Goal: Transaction & Acquisition: Purchase product/service

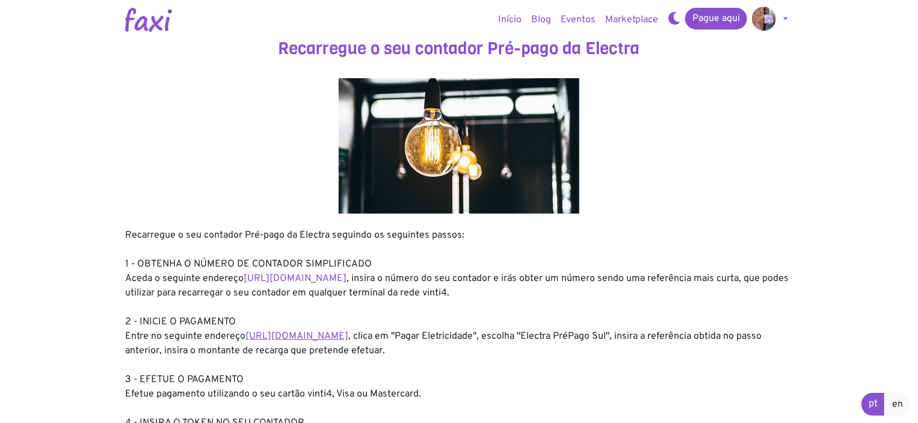
click at [257, 341] on link "https://faxi.online/bill-payment/2" at bounding box center [296, 336] width 103 height 12
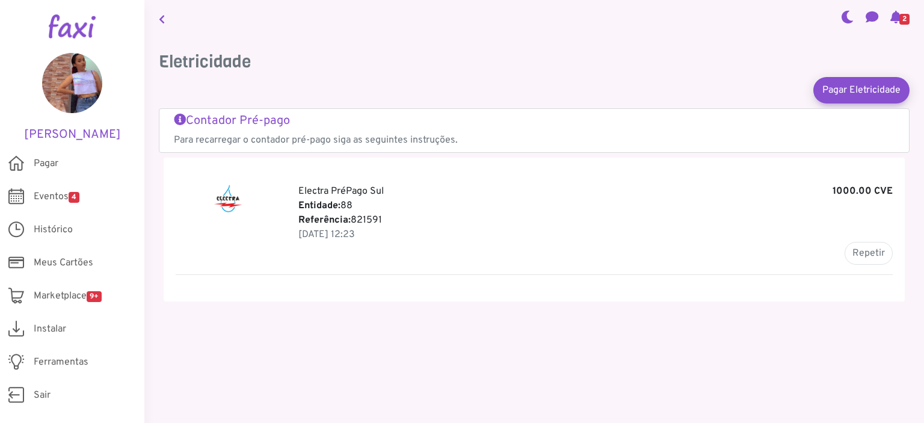
click at [290, 129] on link "Contador Pré-pago Para recarregar o contador pré-pago siga as seguintes instruç…" at bounding box center [534, 131] width 720 height 34
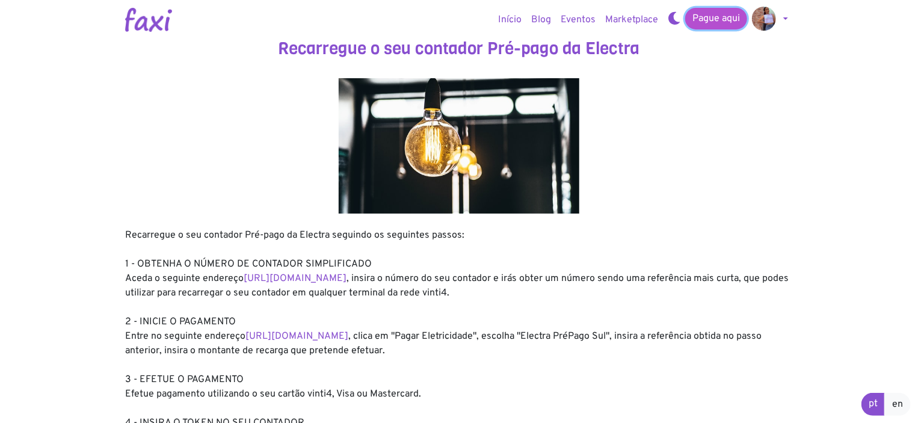
click at [709, 19] on link "Pague aqui" at bounding box center [716, 19] width 62 height 22
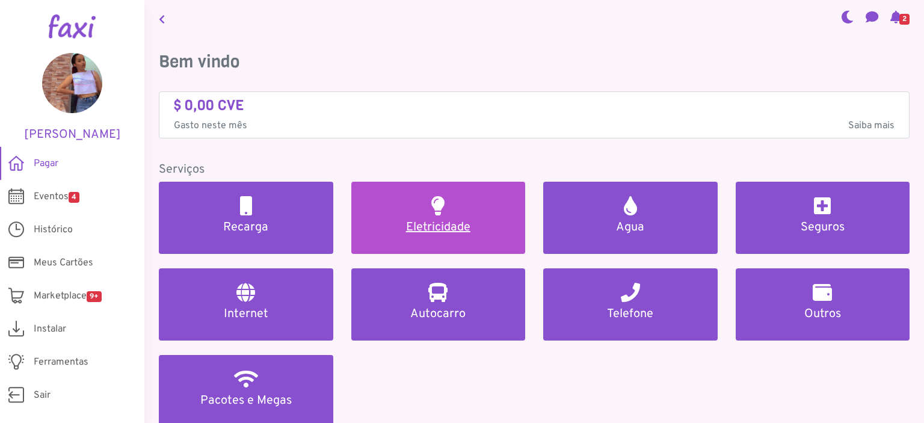
click at [464, 221] on h5 "Eletricidade" at bounding box center [439, 227] width 146 height 14
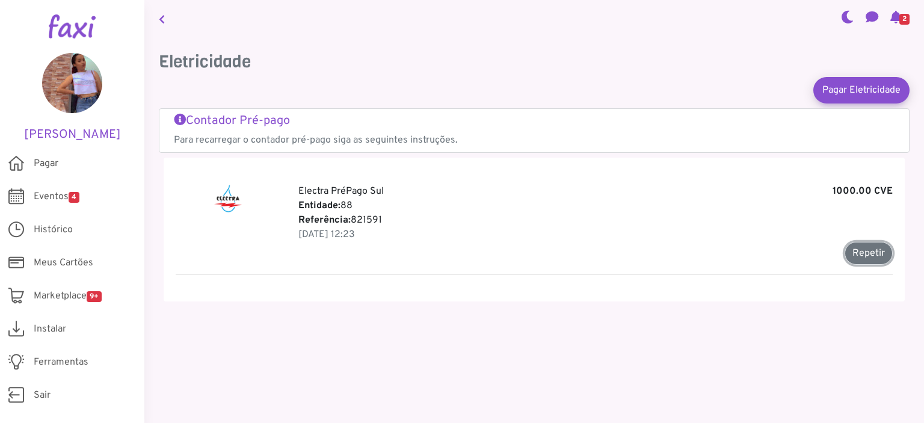
click at [859, 251] on button "Repetir" at bounding box center [868, 253] width 48 height 23
type input "******"
type input "*******"
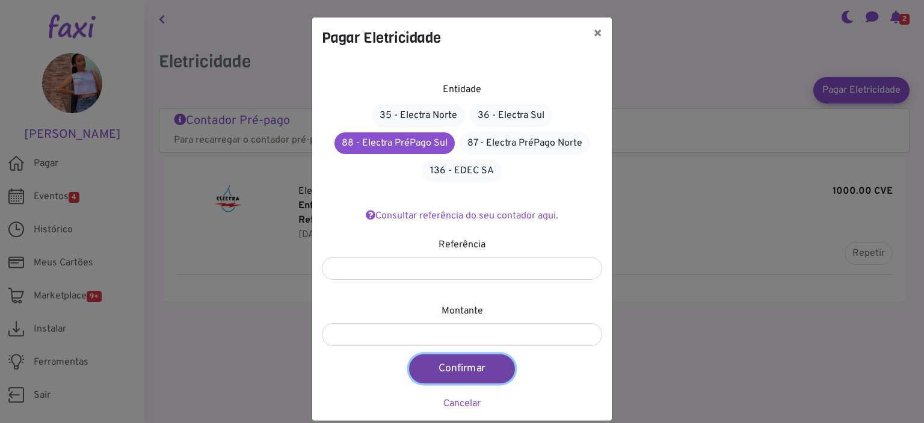
click at [455, 369] on button "Confirmar" at bounding box center [462, 368] width 106 height 29
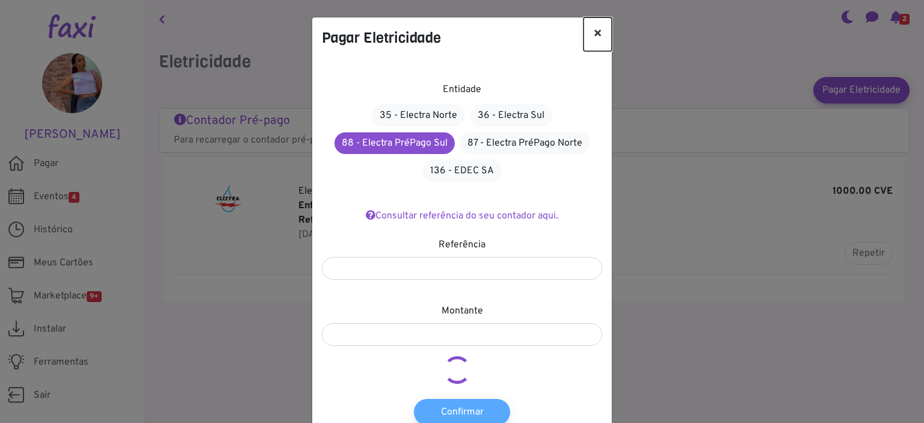
click at [590, 34] on button "×" at bounding box center [597, 34] width 28 height 34
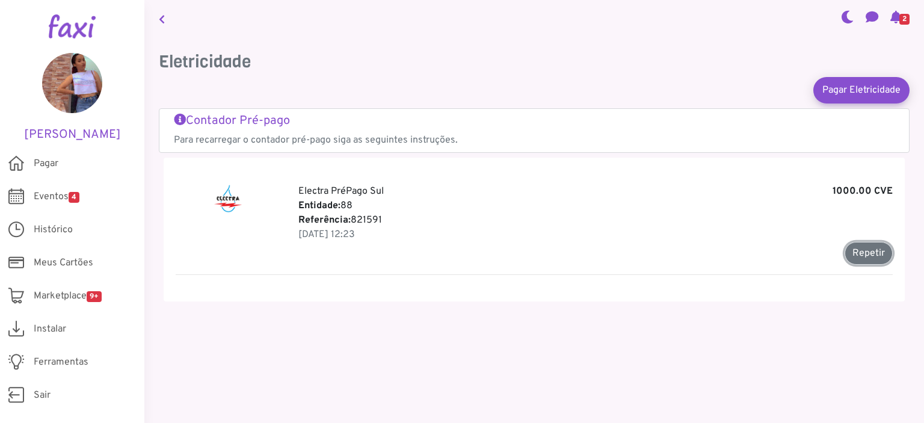
click at [862, 252] on button "Repetir" at bounding box center [868, 253] width 48 height 23
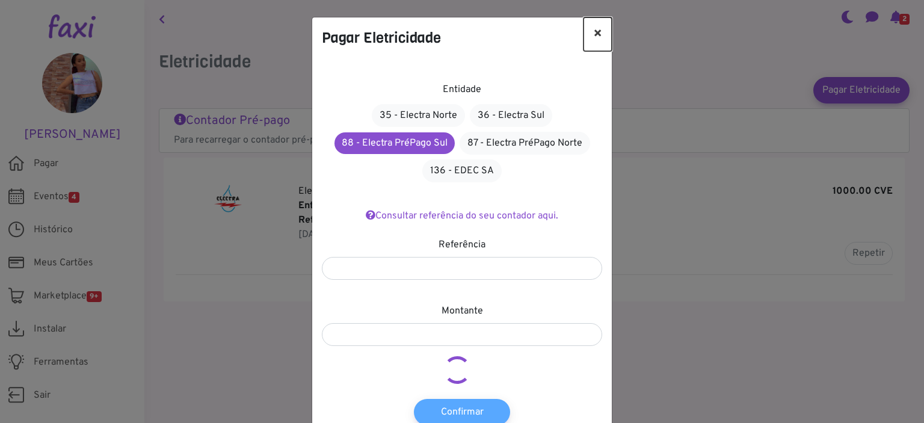
click at [593, 28] on button "×" at bounding box center [597, 34] width 28 height 34
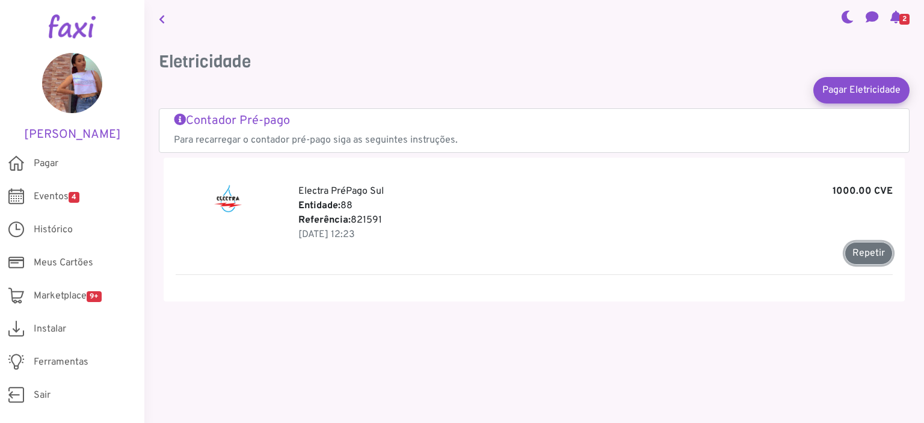
click at [872, 254] on button "Repetir" at bounding box center [868, 253] width 48 height 23
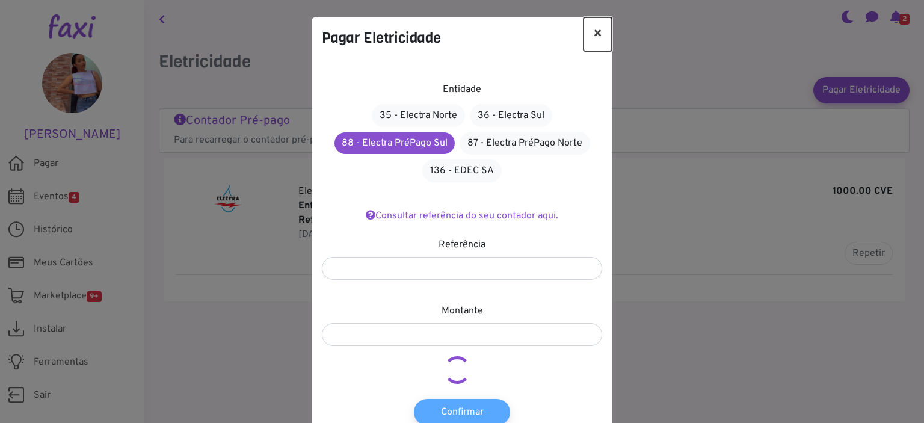
click at [595, 30] on button "×" at bounding box center [597, 34] width 28 height 34
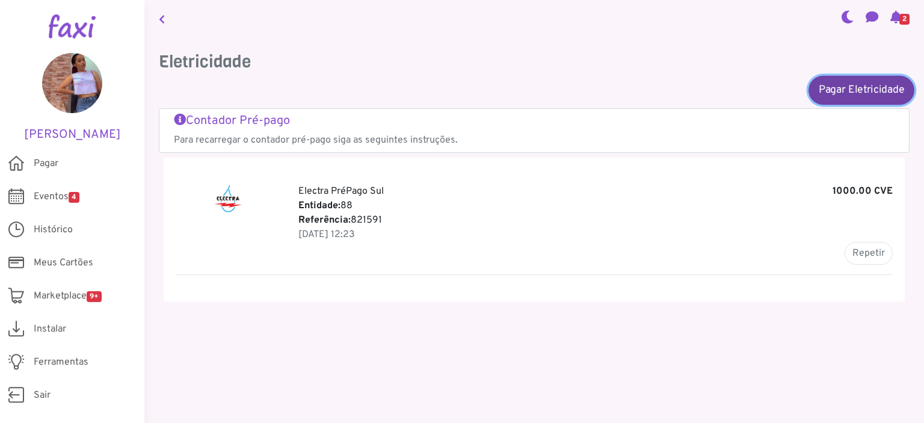
click at [873, 81] on link "Pagar Eletricidade" at bounding box center [861, 89] width 106 height 29
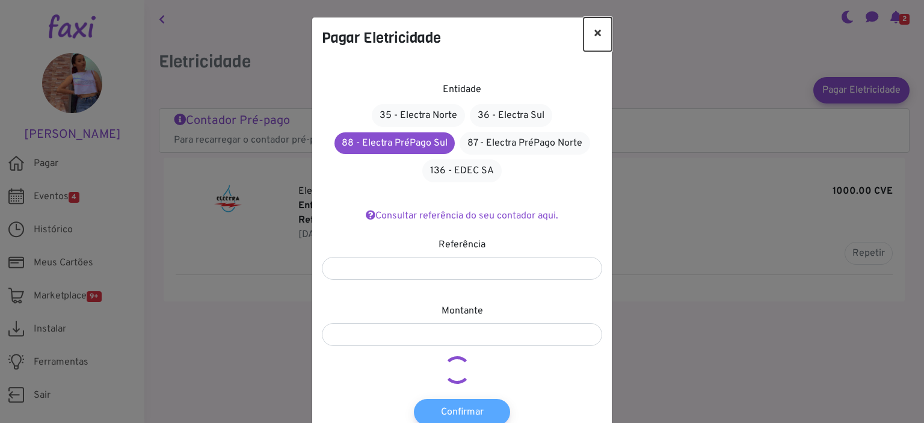
click at [591, 29] on button "×" at bounding box center [597, 34] width 28 height 34
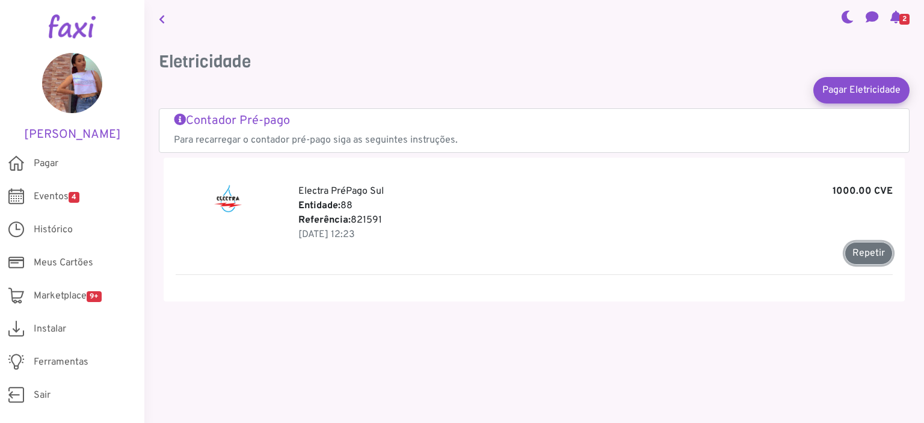
click at [869, 242] on button "Repetir" at bounding box center [868, 253] width 48 height 23
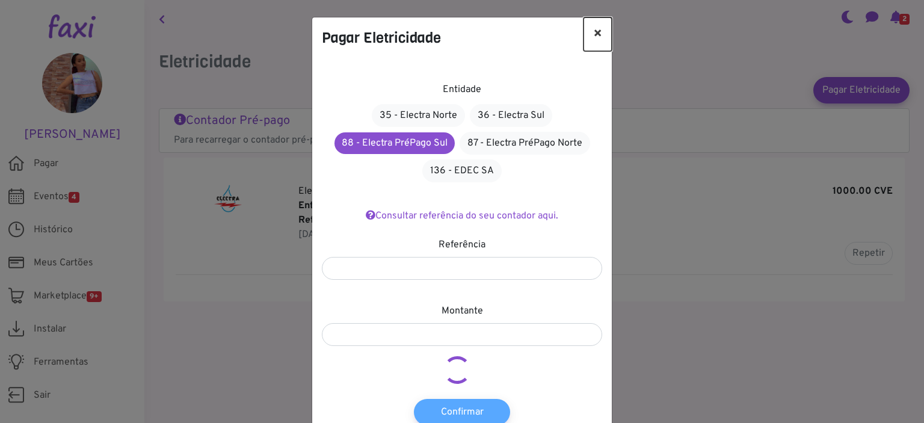
click at [596, 27] on button "×" at bounding box center [597, 34] width 28 height 34
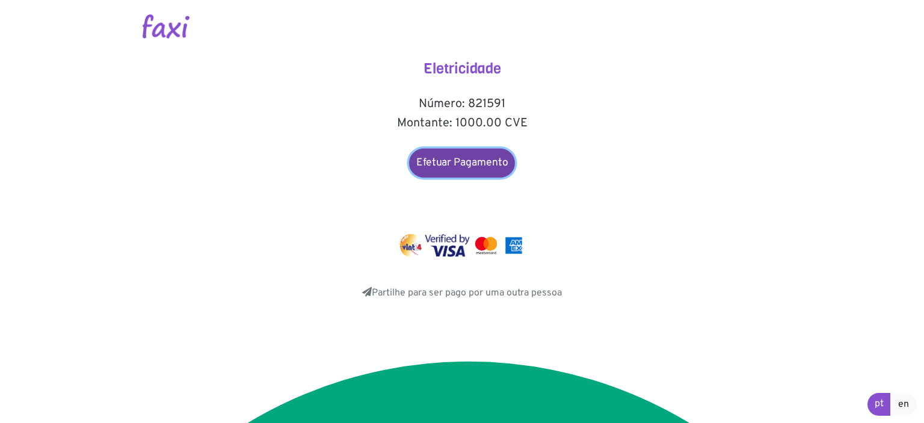
click at [457, 168] on link "Efetuar Pagamento" at bounding box center [462, 163] width 106 height 29
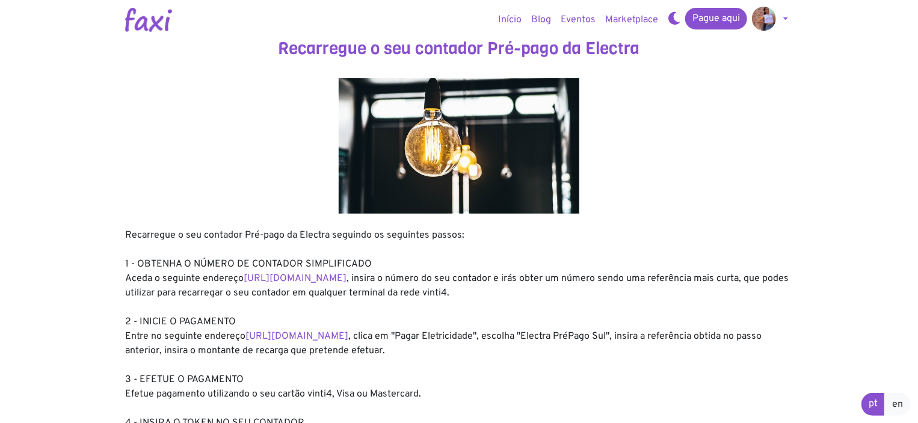
click at [197, 379] on div "Recarregue o seu contador Pré-pago da Electra seguindo os seguintes passos: 1 -…" at bounding box center [458, 336] width 667 height 216
click at [180, 393] on div "Recarregue o seu contador Pré-pago da Electra seguindo os seguintes passos: 1 -…" at bounding box center [458, 336] width 667 height 216
click at [261, 381] on div "Recarregue o seu contador Pré-pago da Electra seguindo os seguintes passos: 1 -…" at bounding box center [458, 336] width 667 height 216
click at [267, 336] on link "https://faxi.online/bill-payment/2" at bounding box center [296, 336] width 103 height 12
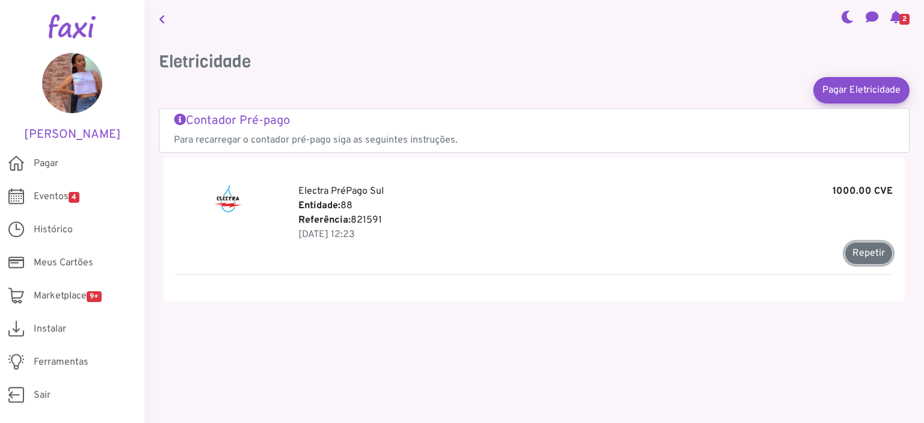
click at [865, 252] on button "Repetir" at bounding box center [868, 253] width 48 height 23
type input "******"
type input "*******"
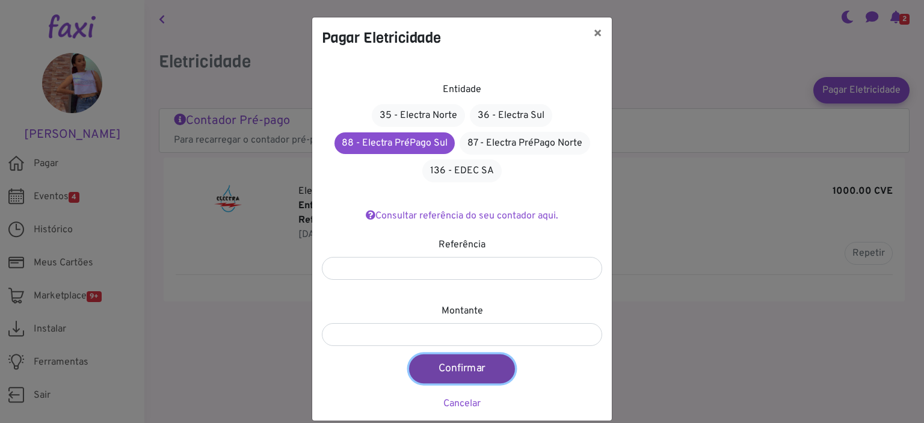
click at [462, 361] on button "Confirmar" at bounding box center [462, 368] width 106 height 29
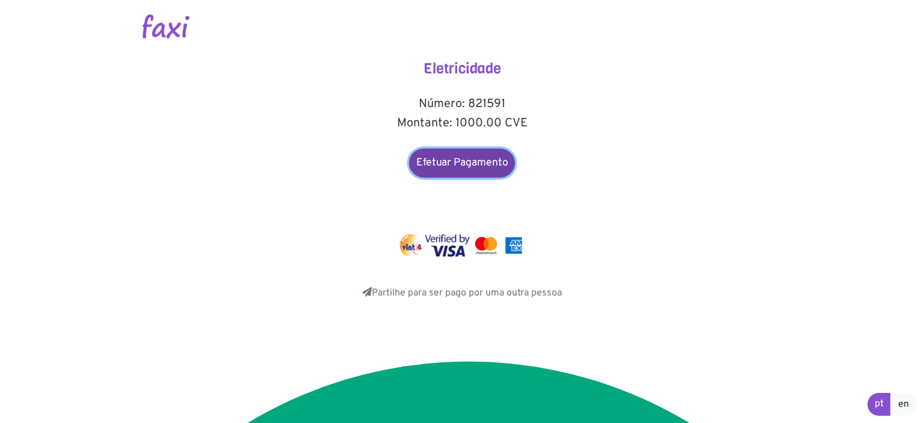
click at [459, 153] on link "Efetuar Pagamento" at bounding box center [462, 163] width 106 height 29
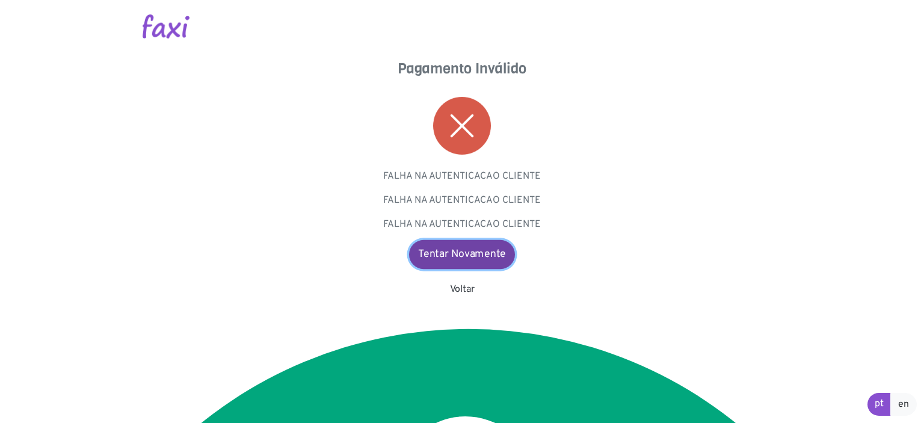
click at [462, 256] on link "Tentar Novamente" at bounding box center [462, 254] width 106 height 29
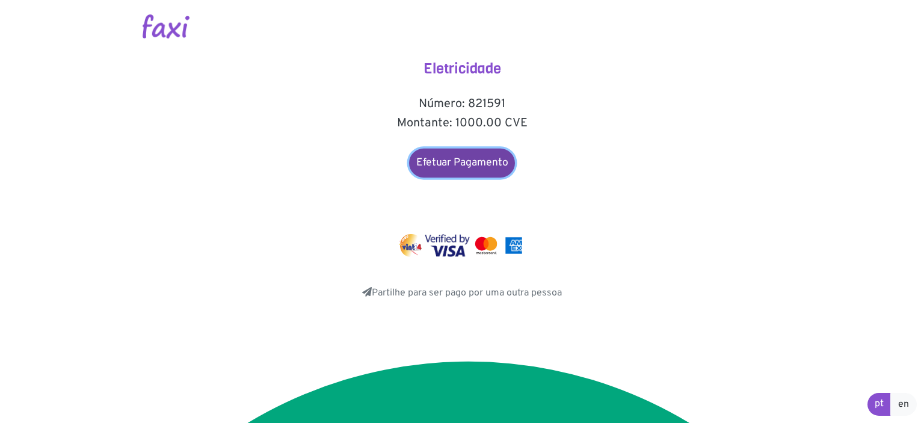
click at [467, 161] on link "Efetuar Pagamento" at bounding box center [462, 163] width 106 height 29
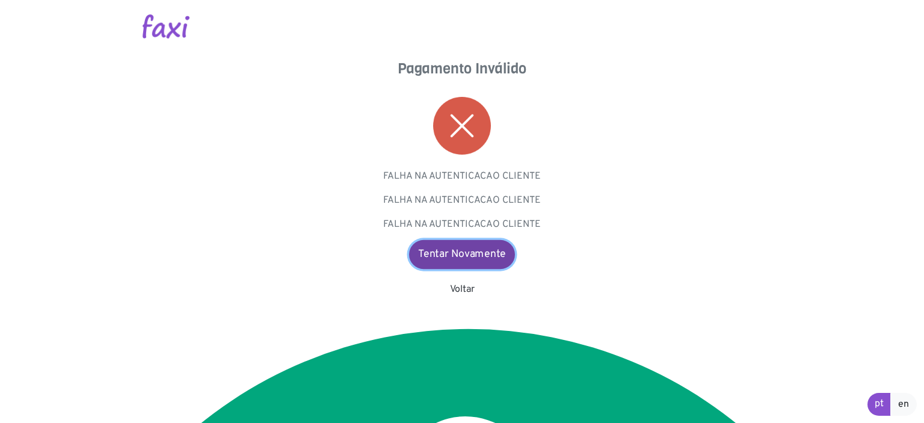
click at [439, 257] on link "Tentar Novamente" at bounding box center [462, 254] width 106 height 29
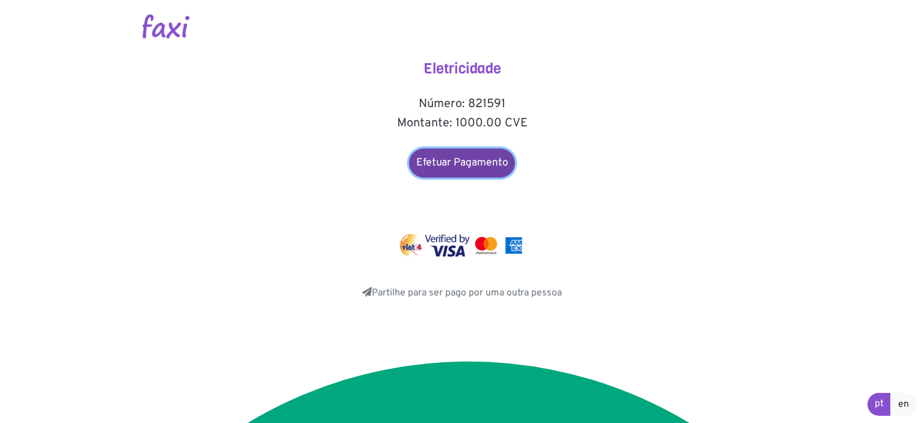
click at [450, 159] on link "Efetuar Pagamento" at bounding box center [462, 163] width 106 height 29
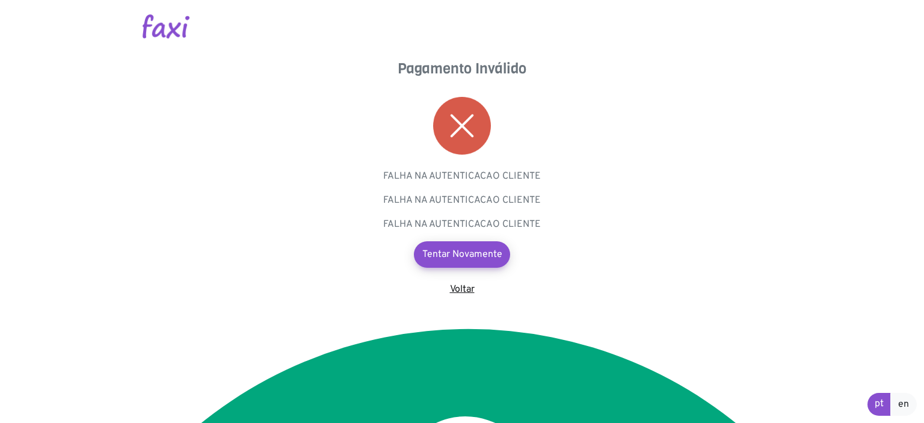
click at [459, 286] on link "Voltar" at bounding box center [462, 289] width 25 height 12
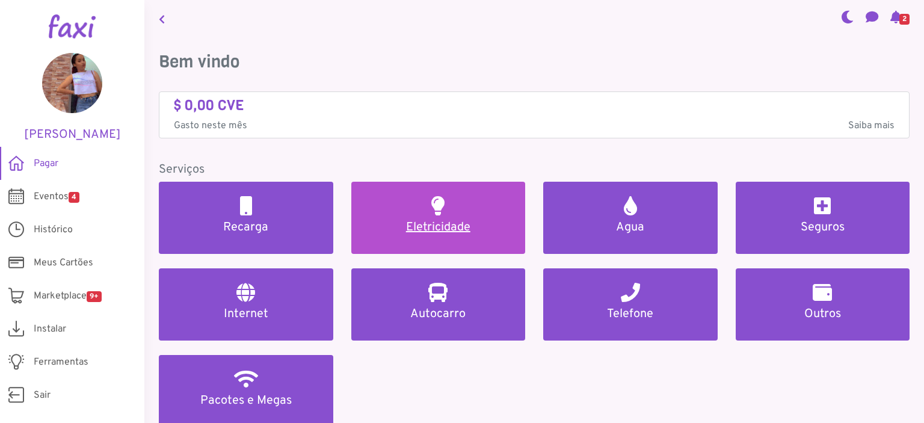
click at [409, 206] on link "Eletricidade" at bounding box center [438, 218] width 174 height 72
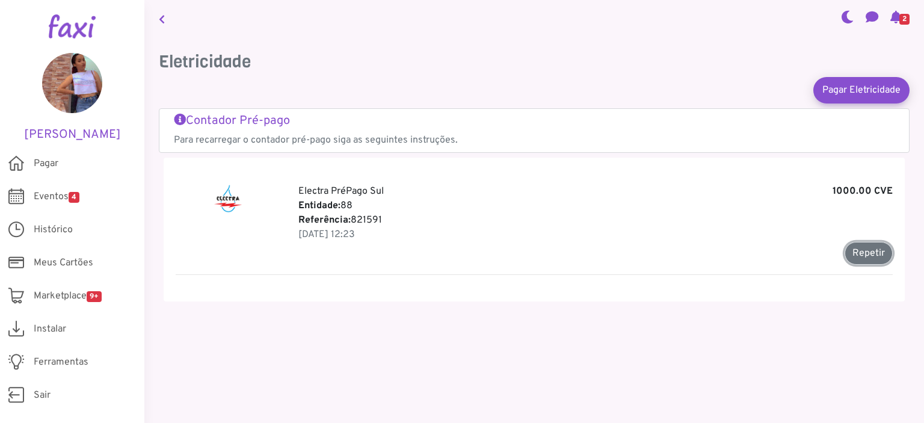
click at [871, 247] on button "Repetir" at bounding box center [868, 253] width 48 height 23
type input "******"
type input "*******"
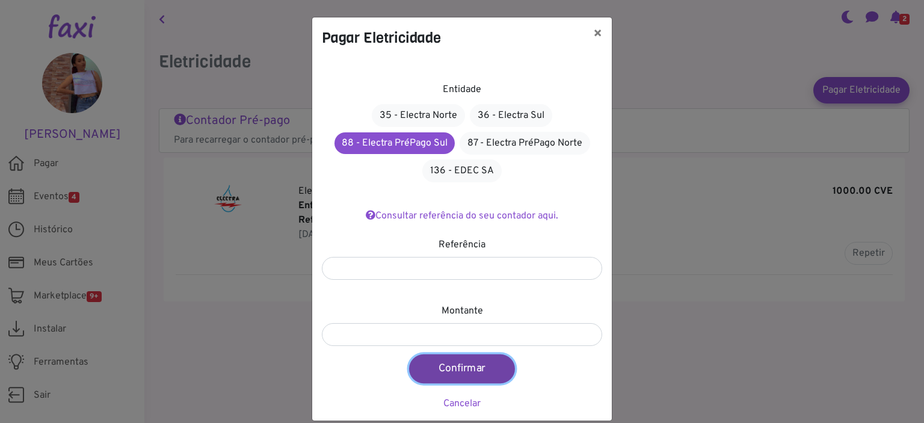
click at [447, 373] on button "Confirmar" at bounding box center [462, 368] width 106 height 29
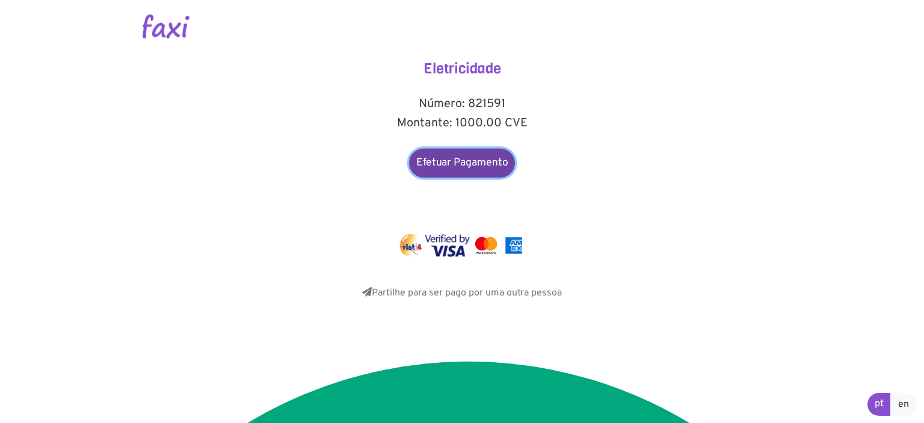
click at [450, 162] on link "Efetuar Pagamento" at bounding box center [462, 163] width 106 height 29
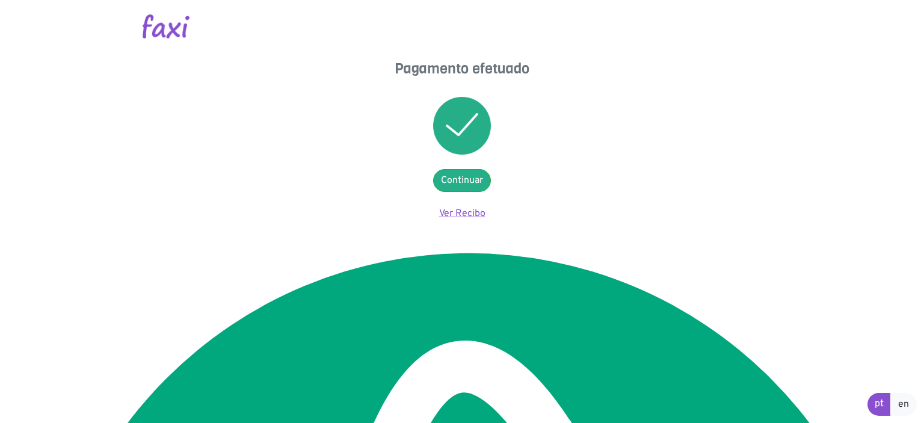
click at [457, 207] on link "Ver Recibo" at bounding box center [462, 213] width 46 height 12
